Goal: Task Accomplishment & Management: Manage account settings

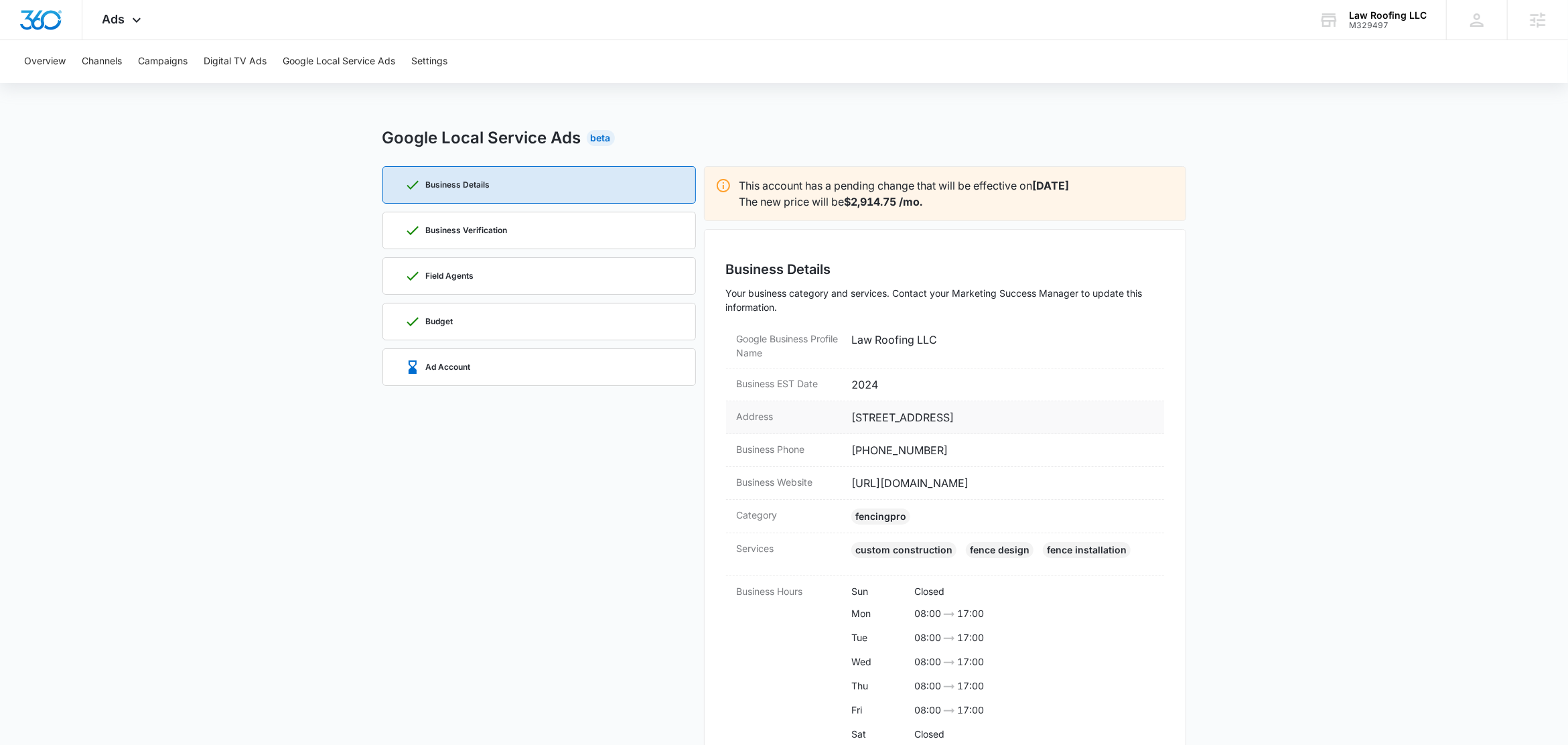
drag, startPoint x: 1034, startPoint y: 416, endPoint x: 999, endPoint y: 422, distance: 35.5
click at [999, 422] on dd "237 vzcr 2809, Mabank, TX 75147" at bounding box center [1002, 417] width 302 height 16
copy dd "75147"
click at [528, 243] on div "Business Verification" at bounding box center [539, 230] width 269 height 36
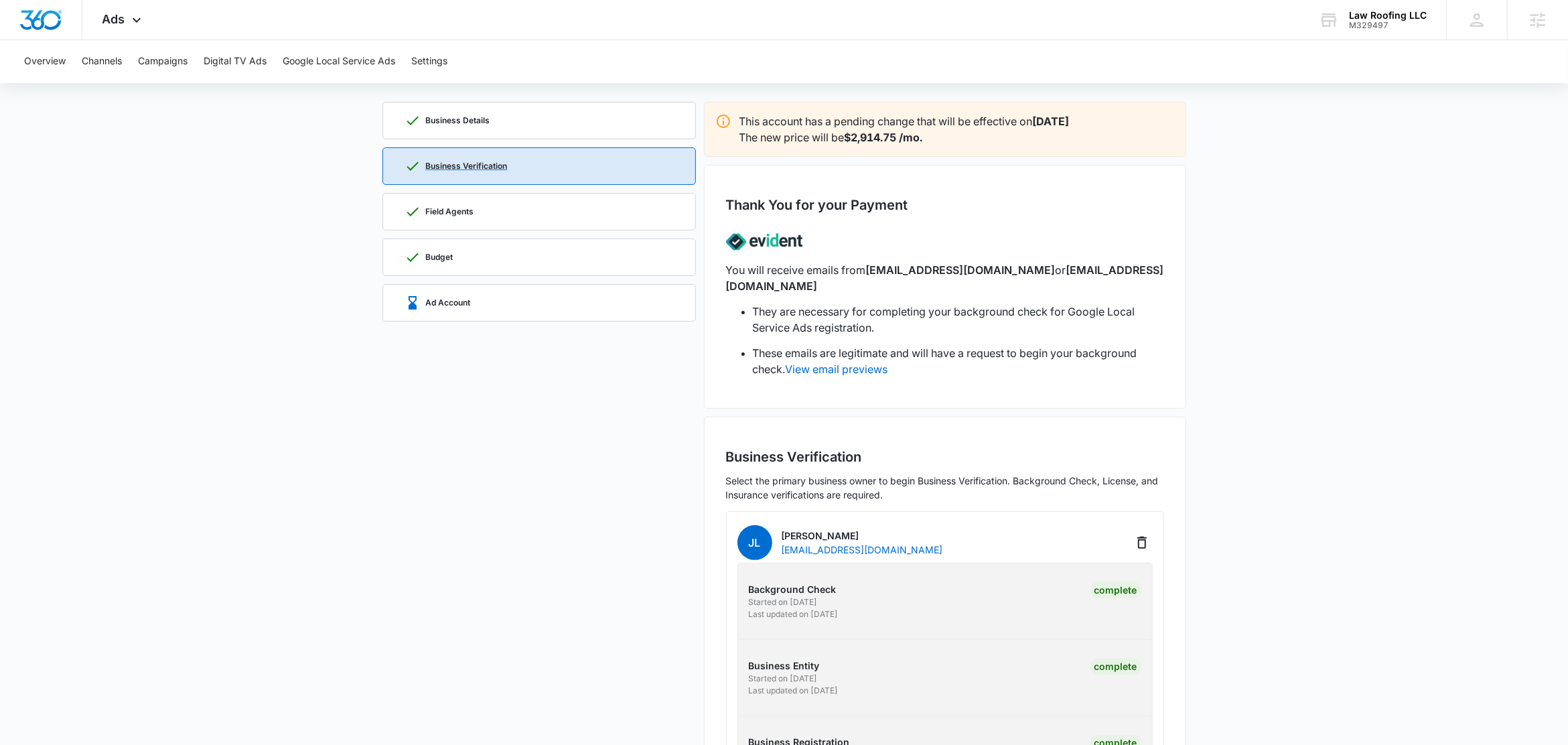
scroll to position [31, 0]
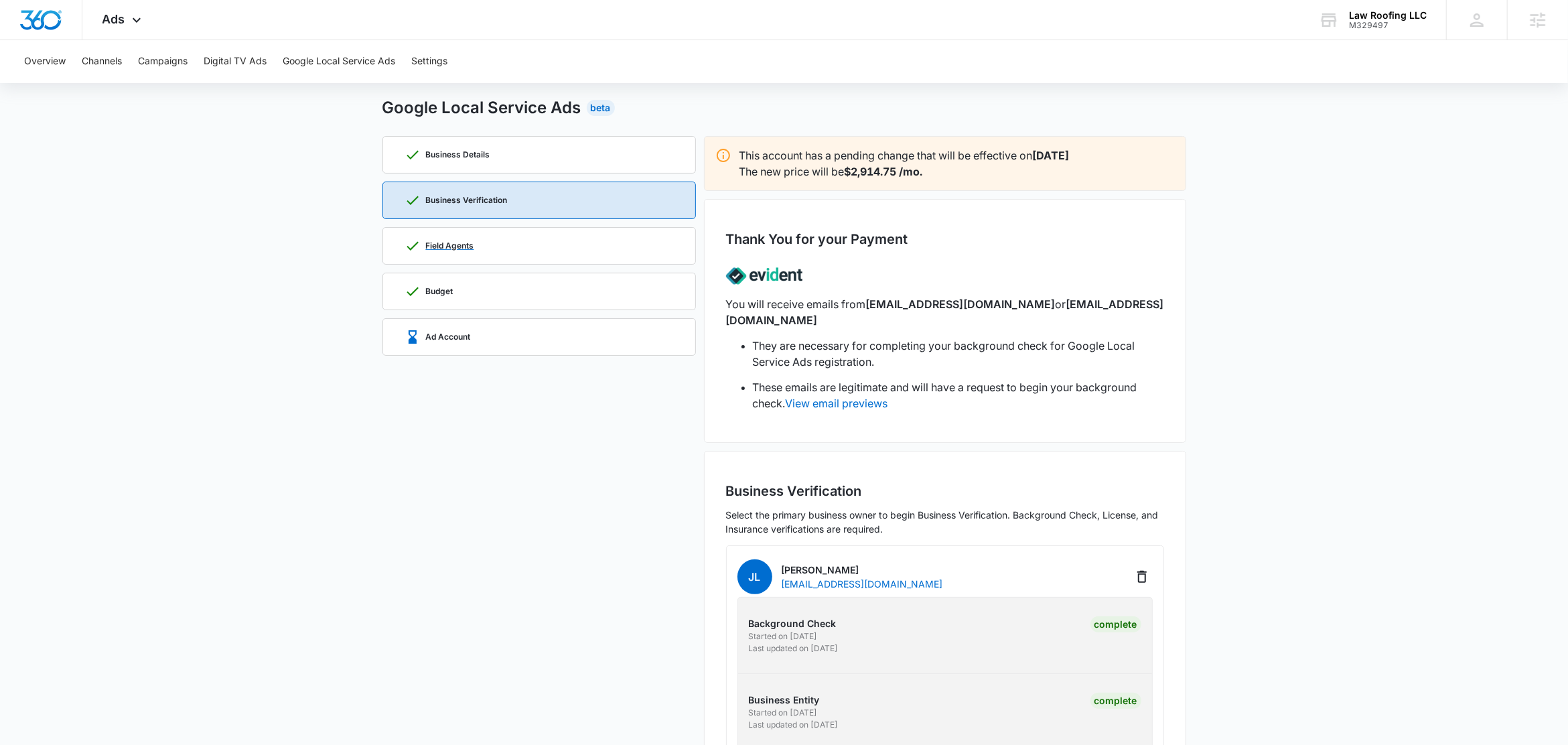
click at [520, 250] on div "Field Agents" at bounding box center [539, 246] width 269 height 36
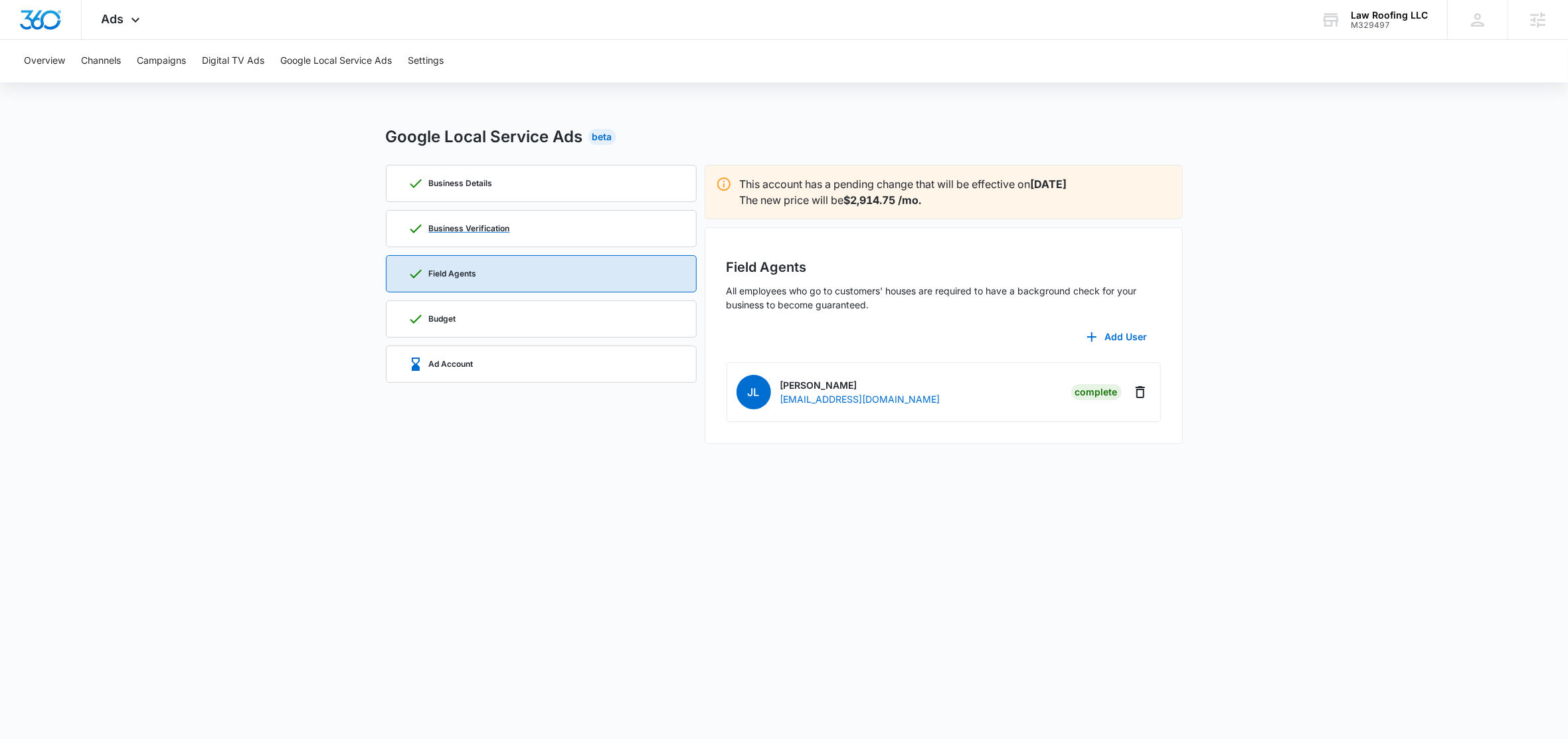
click at [546, 222] on div "Business Verification" at bounding box center [542, 228] width 267 height 36
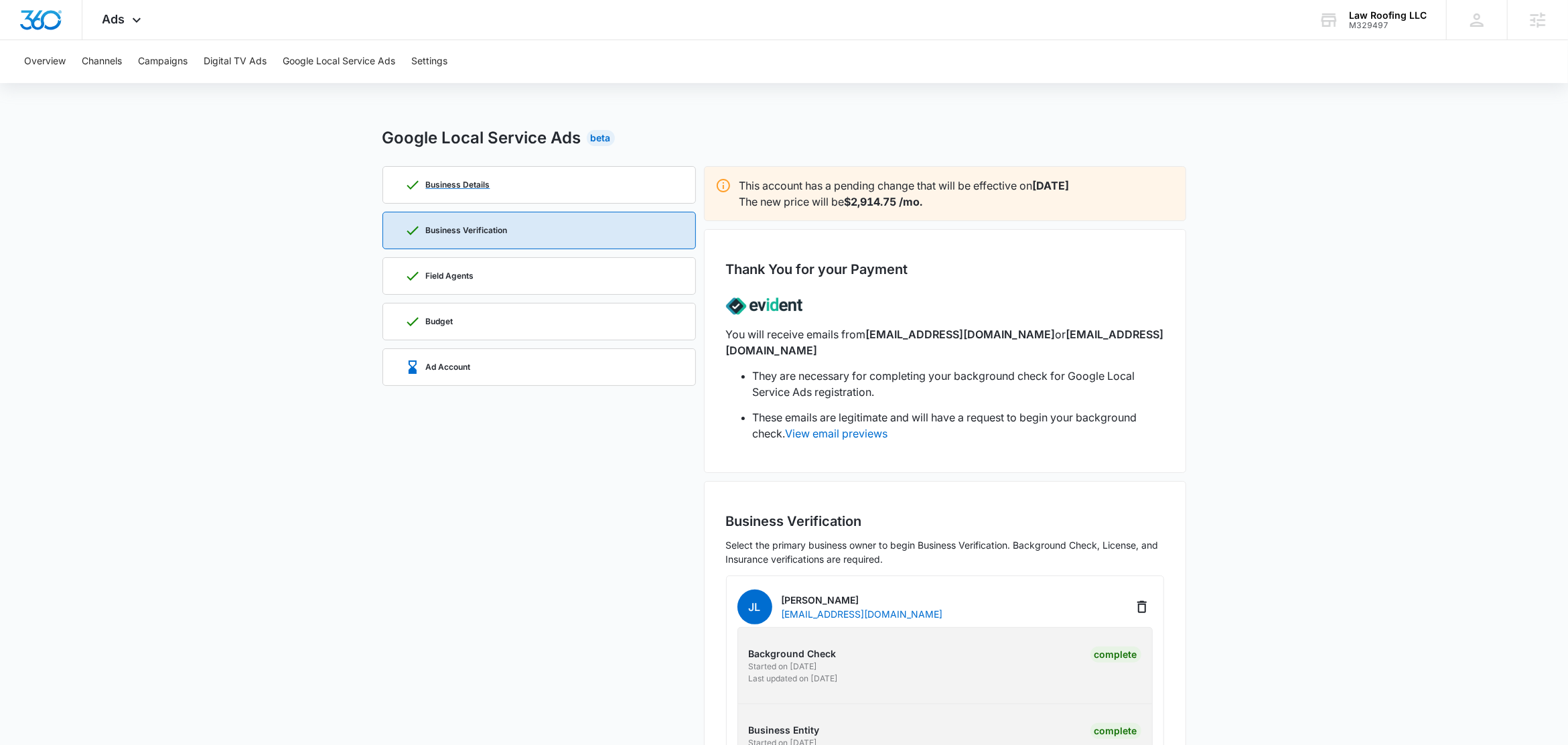
click at [548, 202] on div "Business Details" at bounding box center [539, 185] width 269 height 36
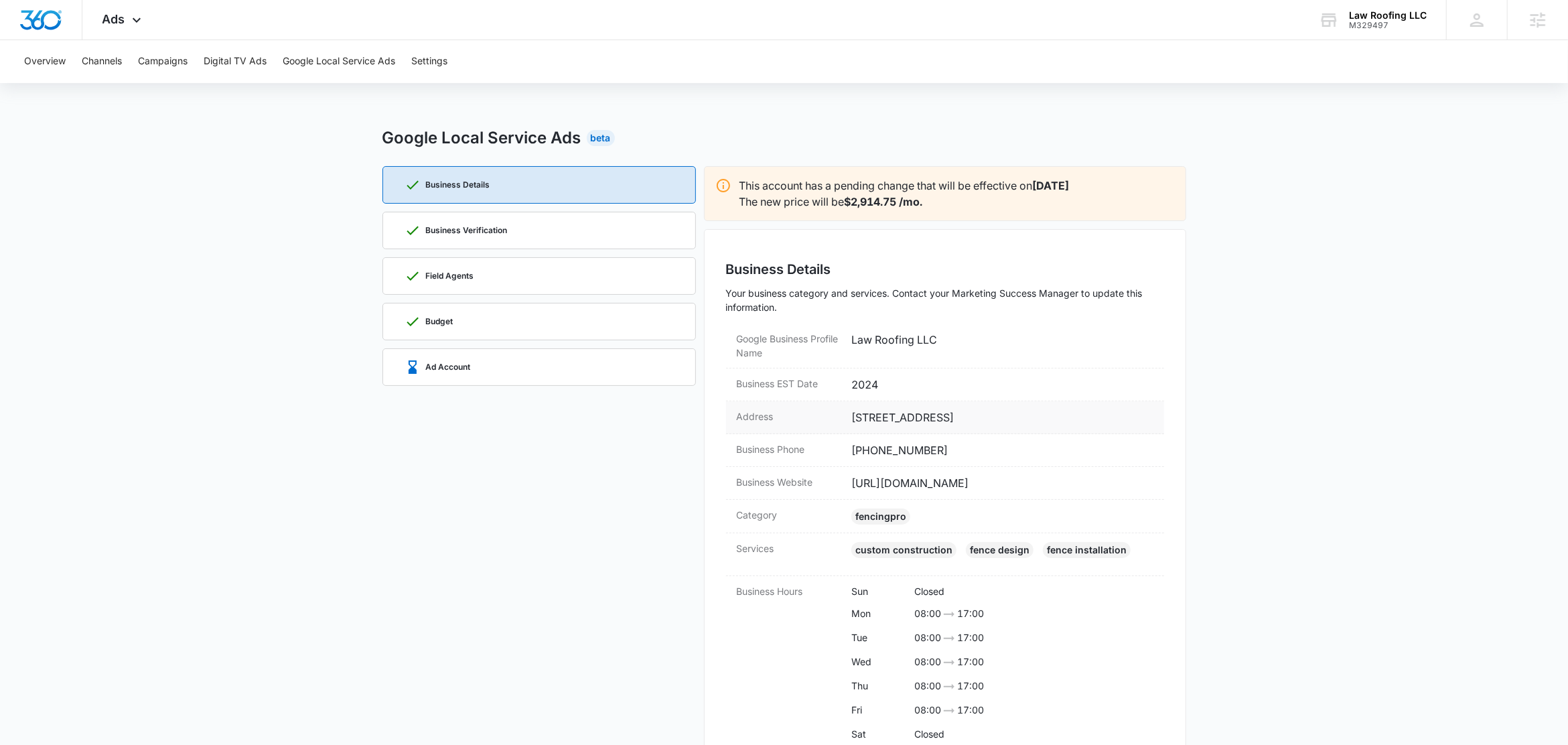
drag, startPoint x: 1047, startPoint y: 419, endPoint x: 853, endPoint y: 423, distance: 194.0
click at [853, 423] on dd "237 vzcr 2809, Mabank, TX 75147" at bounding box center [1002, 417] width 302 height 16
copy dd "237 vzcr 2809, Mabank, TX 75147"
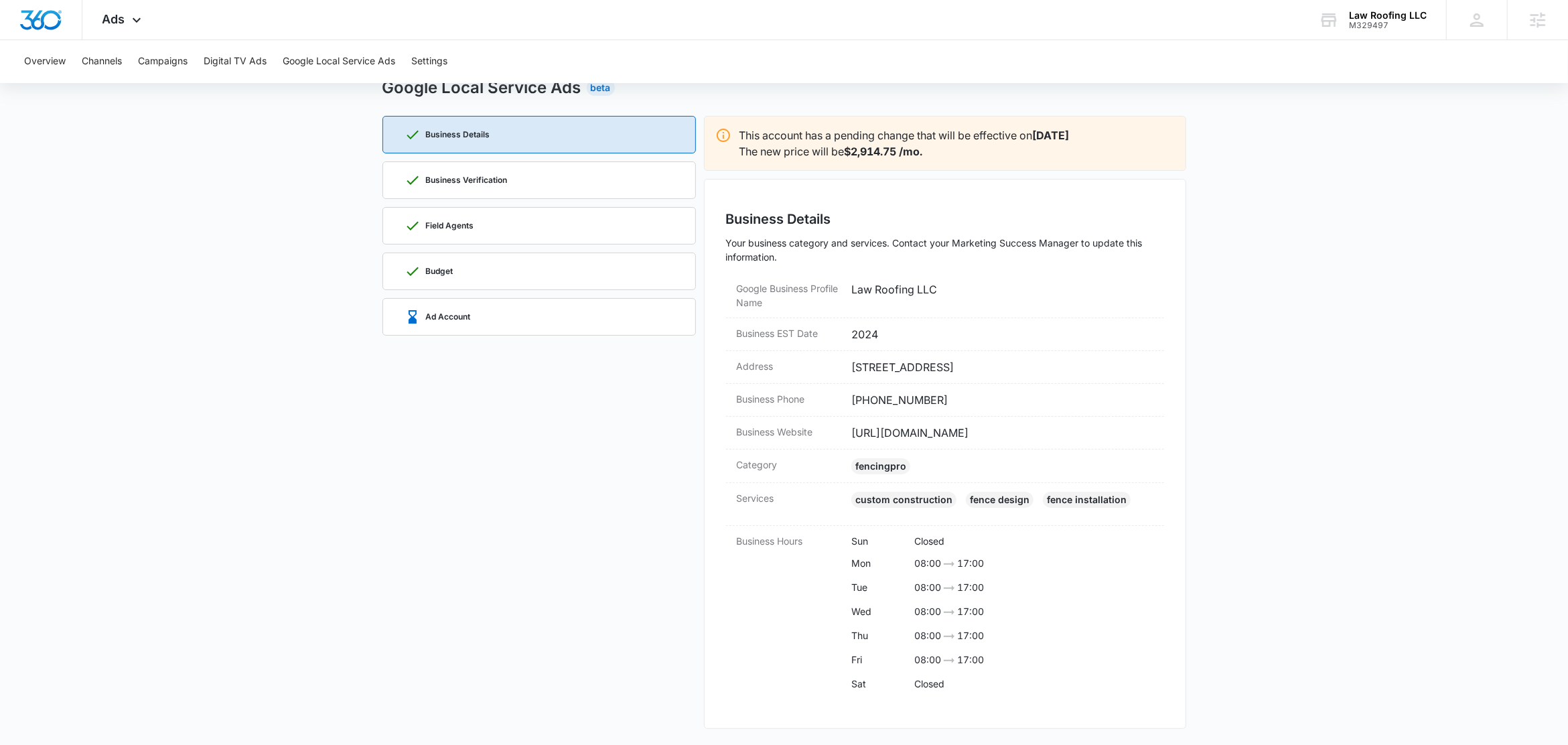
scroll to position [53, 0]
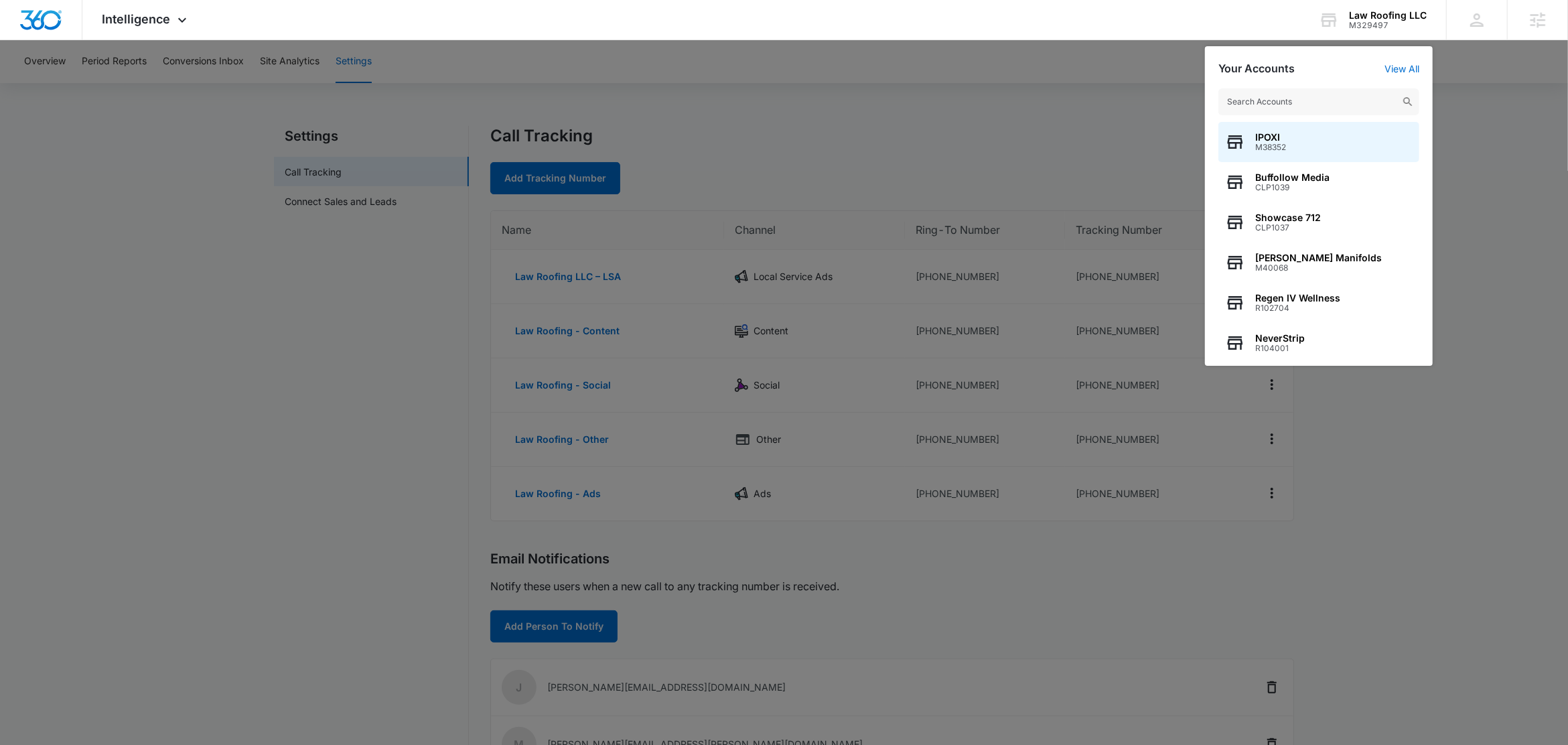
click at [883, 114] on div at bounding box center [784, 372] width 1568 height 745
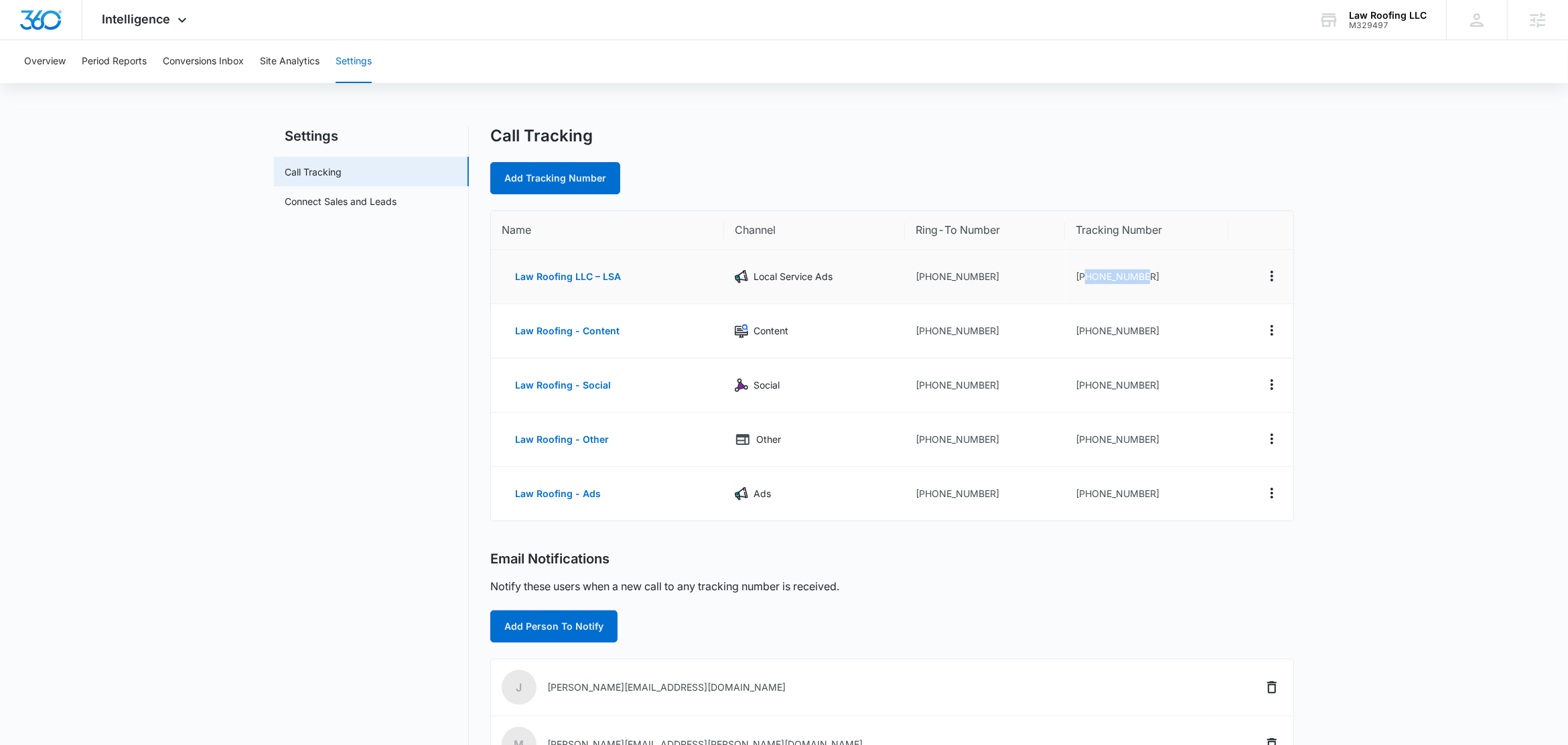
drag, startPoint x: 1156, startPoint y: 277, endPoint x: 1084, endPoint y: 284, distance: 72.3
click at [1084, 284] on td "+19032047362" at bounding box center [1146, 276] width 164 height 54
copy td "9032047362"
click at [174, 21] on icon at bounding box center [182, 23] width 16 height 16
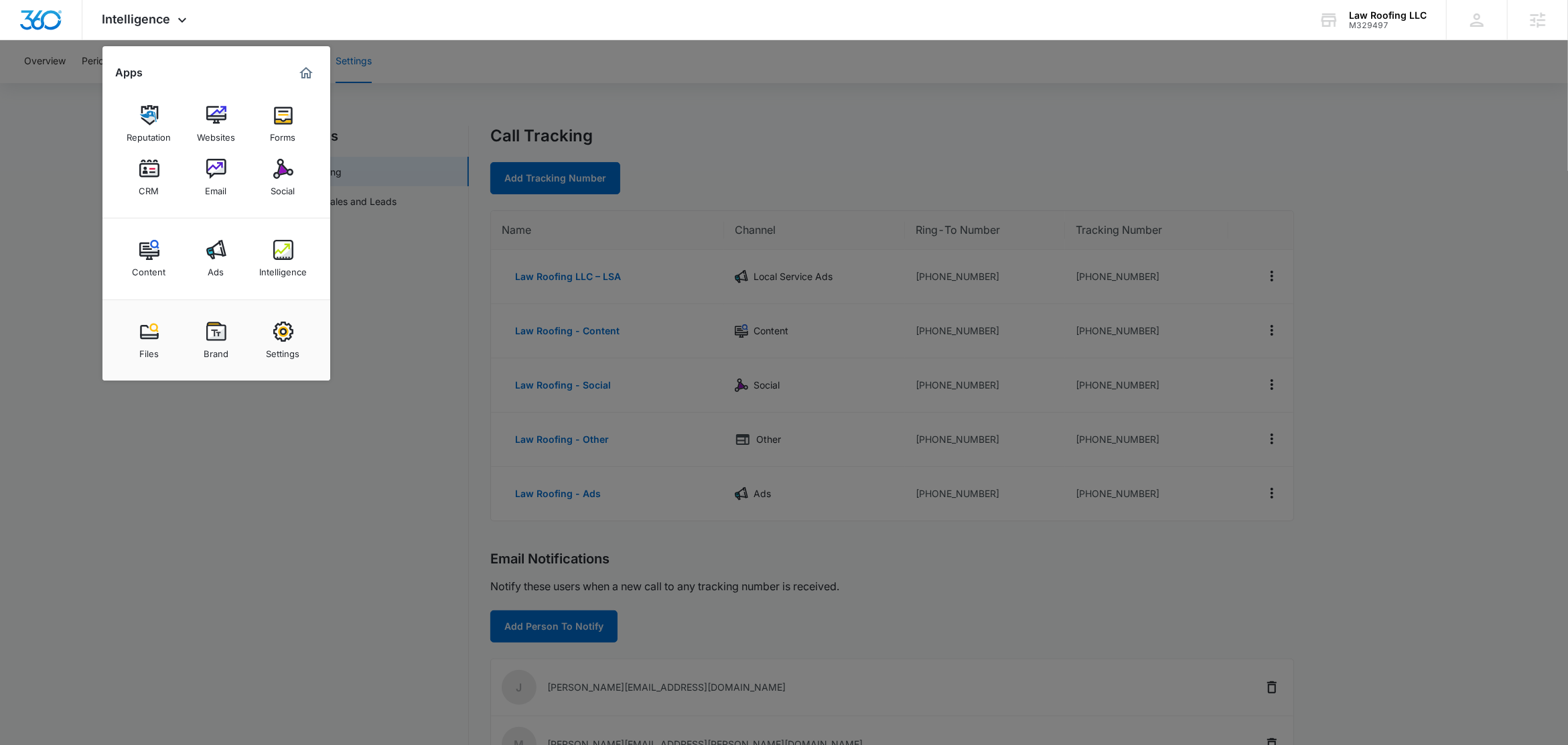
click at [780, 129] on div at bounding box center [784, 372] width 1568 height 745
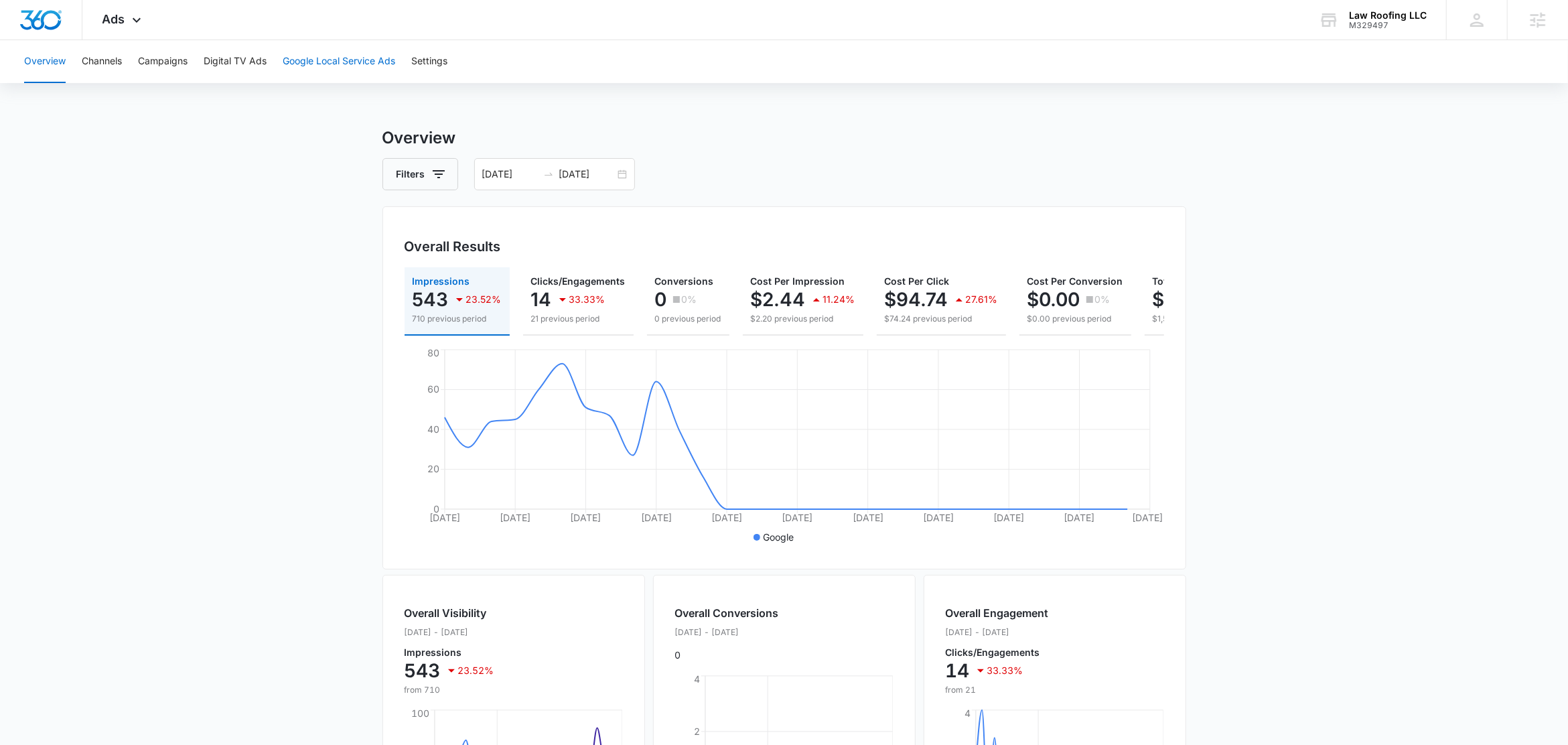
click at [347, 58] on button "Google Local Service Ads" at bounding box center [339, 61] width 113 height 43
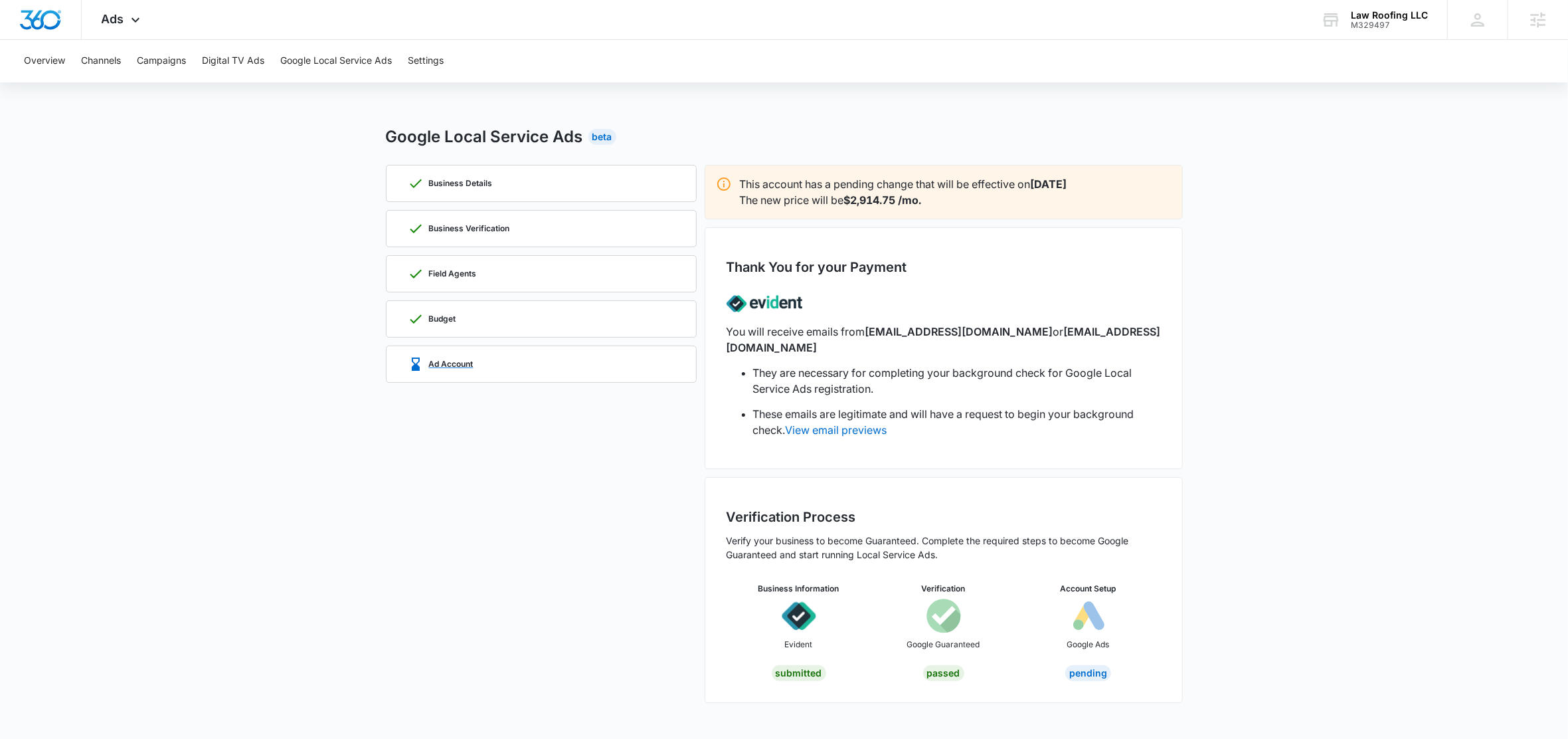
click at [486, 369] on div "Ad Account" at bounding box center [542, 364] width 267 height 36
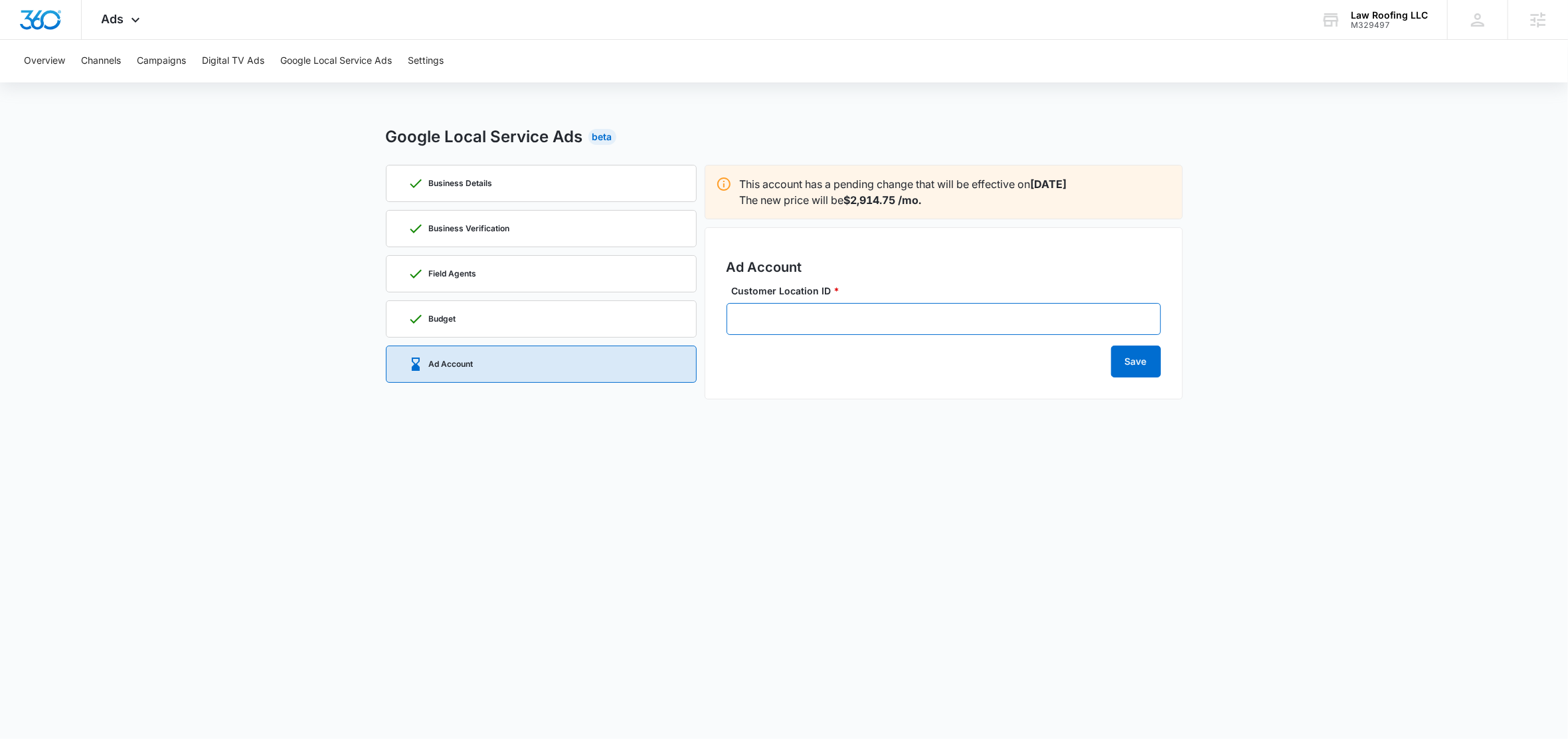
click at [834, 321] on input "Customer Location ID *" at bounding box center [943, 318] width 434 height 32
paste input "155-776-2362"
click at [773, 317] on input "155-776-2362" at bounding box center [943, 318] width 434 height 32
click at [763, 324] on input "155-776-2362" at bounding box center [943, 318] width 434 height 32
click at [857, 321] on input "155-776-2362" at bounding box center [943, 318] width 434 height 32
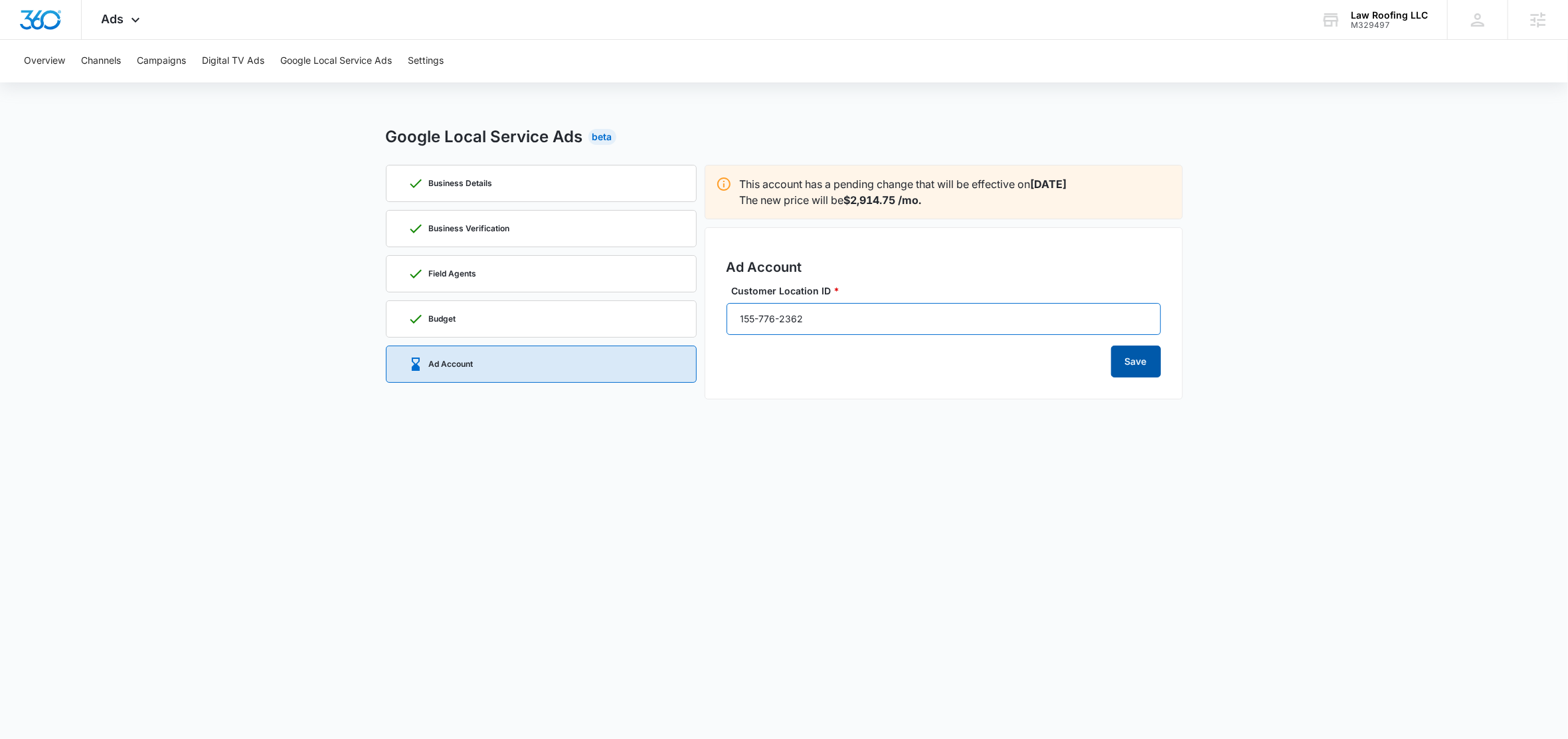
type input "155-776-2362"
click at [1130, 362] on button "Save" at bounding box center [1136, 361] width 50 height 32
